Goal: Navigation & Orientation: Find specific page/section

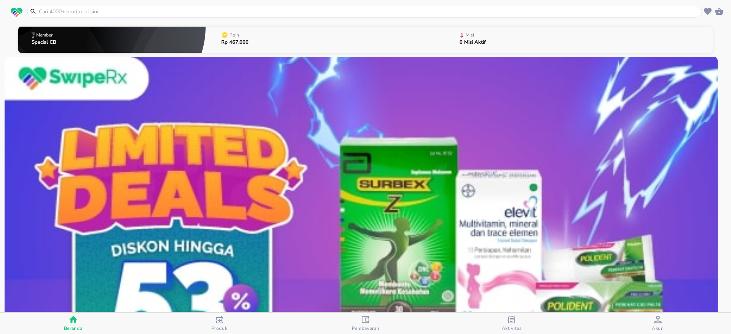
click at [377, 325] on span "Pembayaran" at bounding box center [366, 328] width 28 height 6
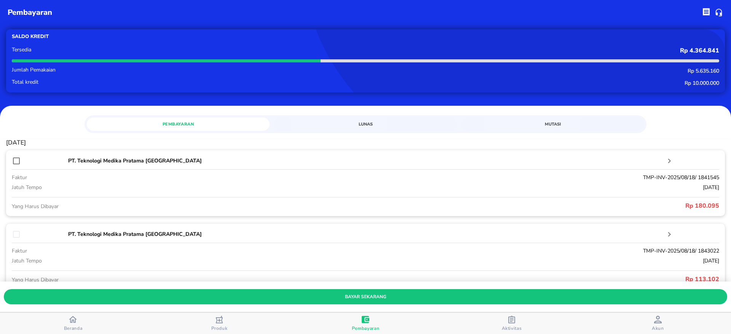
click at [84, 323] on span "Beranda" at bounding box center [73, 323] width 142 height 16
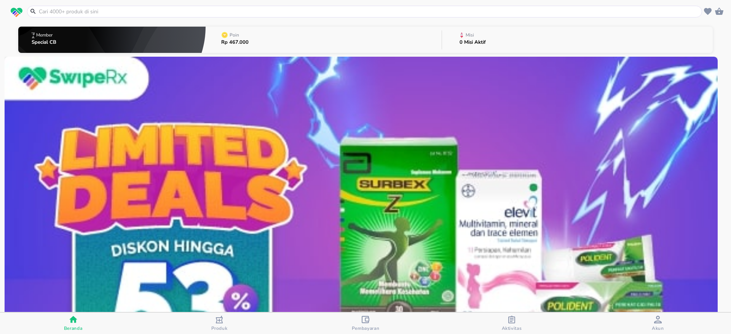
click at [658, 320] on icon "button" at bounding box center [658, 320] width 8 height 8
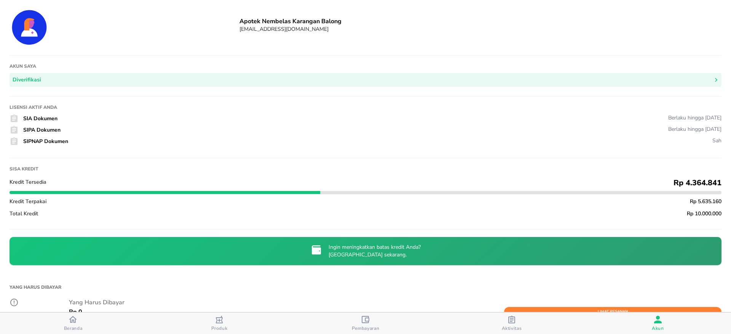
click at [94, 321] on span "Beranda" at bounding box center [73, 323] width 142 height 16
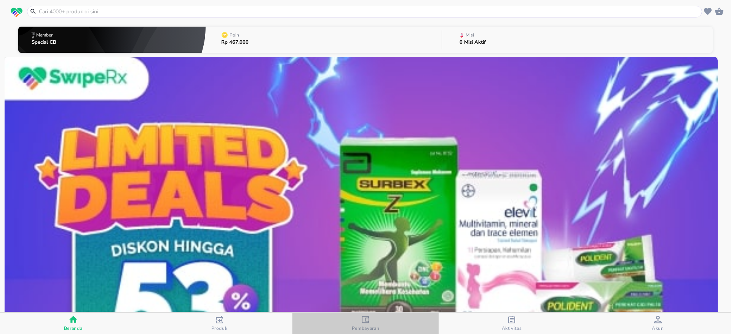
click at [366, 319] on icon "button" at bounding box center [365, 320] width 8 height 8
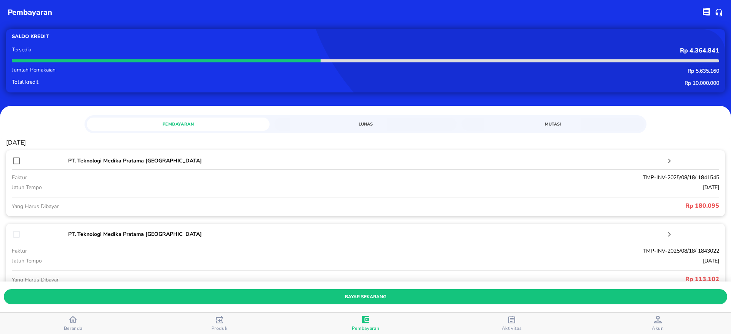
click at [364, 131] on button "Lunas" at bounding box center [365, 124] width 183 height 13
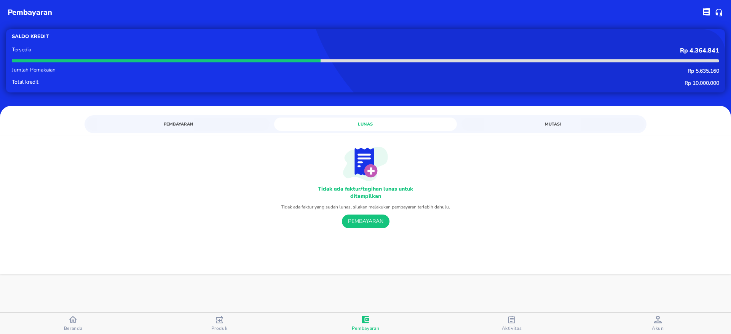
click at [532, 119] on button "Mutasi" at bounding box center [552, 124] width 183 height 13
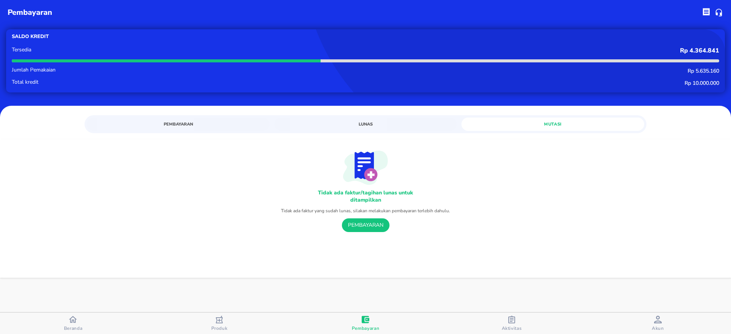
click at [385, 122] on span "Lunas" at bounding box center [366, 124] width 174 height 7
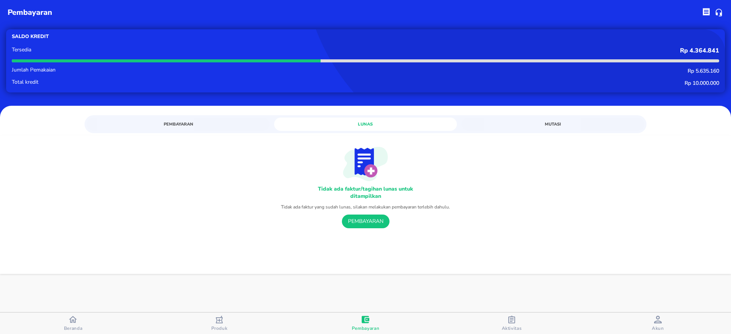
click at [207, 121] on span "Pembayaran" at bounding box center [178, 124] width 174 height 7
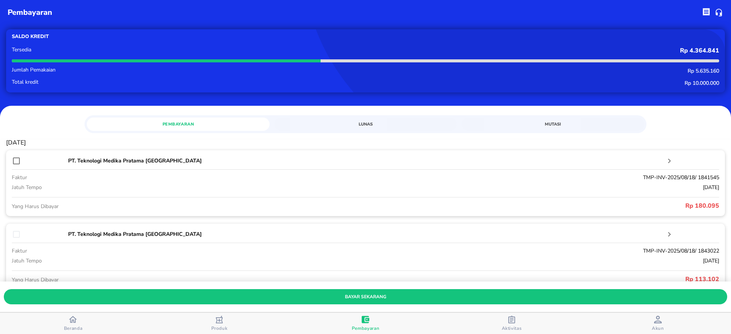
click at [379, 121] on span "Lunas" at bounding box center [366, 124] width 174 height 7
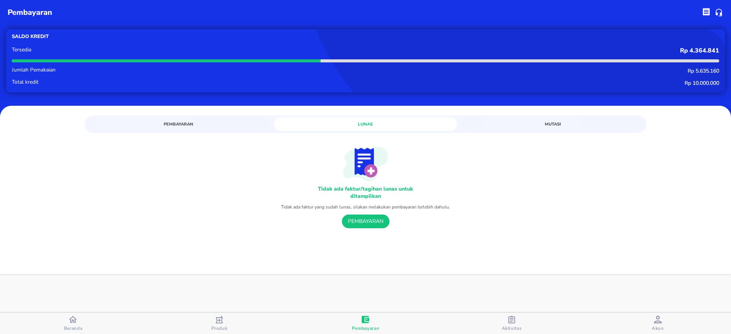
click at [548, 120] on button "Mutasi" at bounding box center [552, 124] width 183 height 13
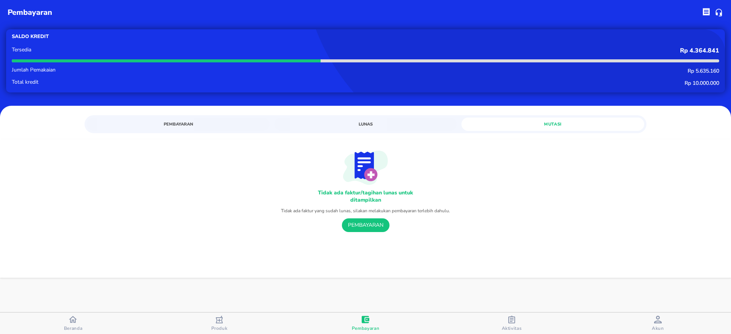
click at [223, 133] on div "Pembayaran Lunas Mutasi" at bounding box center [365, 124] width 562 height 18
click at [223, 126] on span "Pembayaran" at bounding box center [178, 124] width 174 height 7
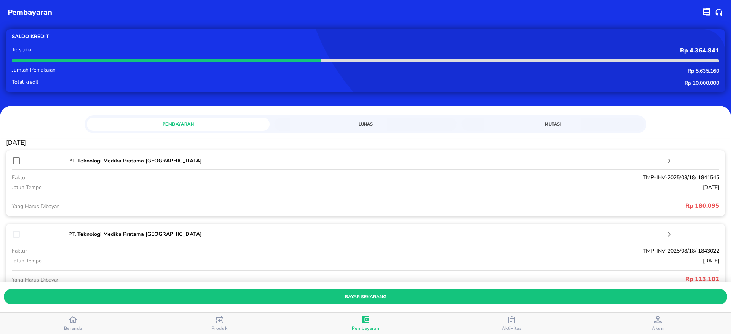
click at [372, 126] on span "Lunas" at bounding box center [366, 124] width 174 height 7
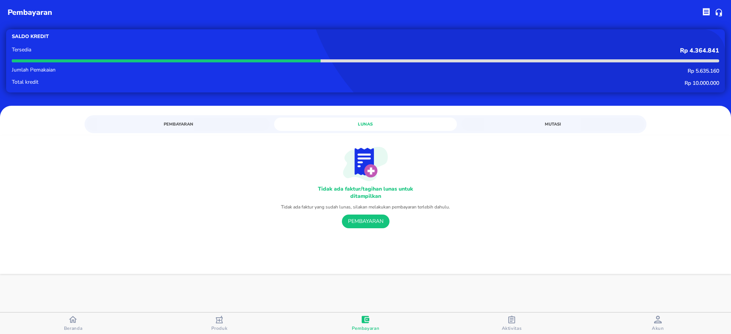
click at [540, 123] on span "Mutasi" at bounding box center [553, 124] width 174 height 7
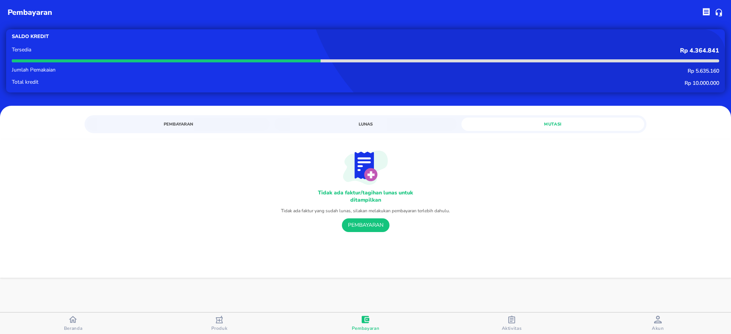
click at [241, 118] on button "Pembayaran" at bounding box center [178, 124] width 183 height 13
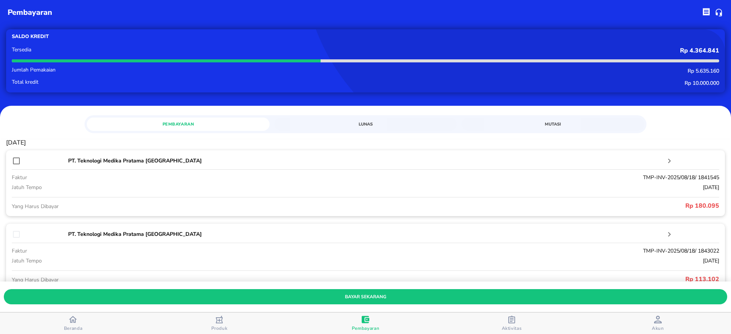
click at [349, 129] on button "Lunas" at bounding box center [365, 124] width 183 height 13
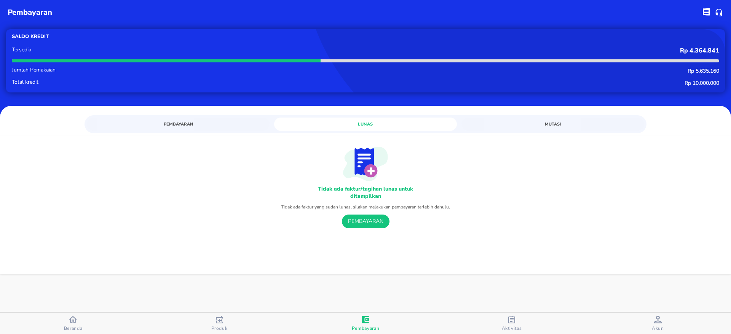
click at [538, 124] on span "Mutasi" at bounding box center [553, 124] width 174 height 7
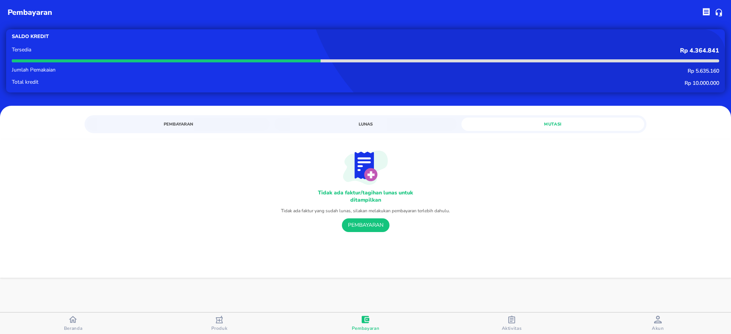
click at [178, 125] on span "Pembayaran" at bounding box center [178, 124] width 174 height 7
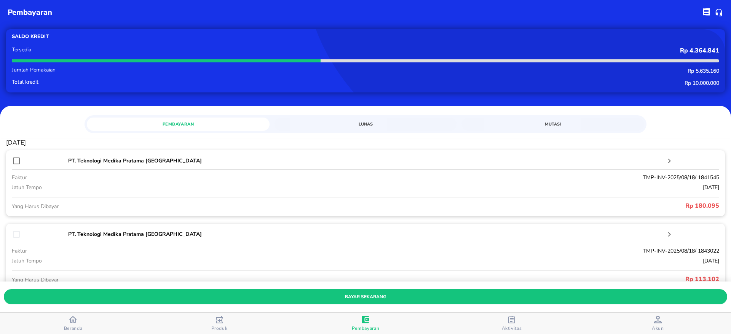
click at [362, 128] on button "Lunas" at bounding box center [365, 124] width 183 height 13
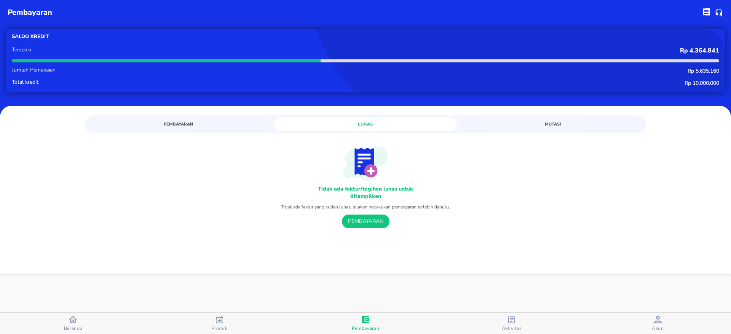
click at [542, 128] on button "Mutasi" at bounding box center [552, 124] width 183 height 13
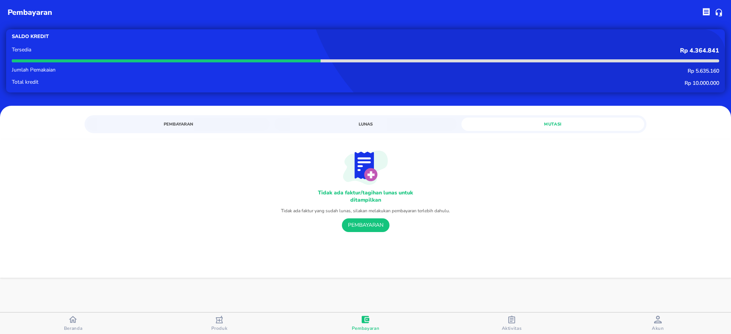
click at [217, 120] on button "Pembayaran" at bounding box center [178, 124] width 183 height 13
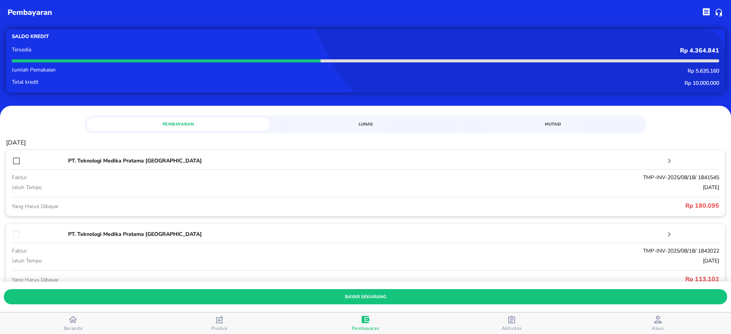
drag, startPoint x: 92, startPoint y: 317, endPoint x: 86, endPoint y: 317, distance: 5.7
click at [91, 317] on span "Beranda" at bounding box center [73, 323] width 142 height 16
